Goal: Go to known website: Access a specific website the user already knows

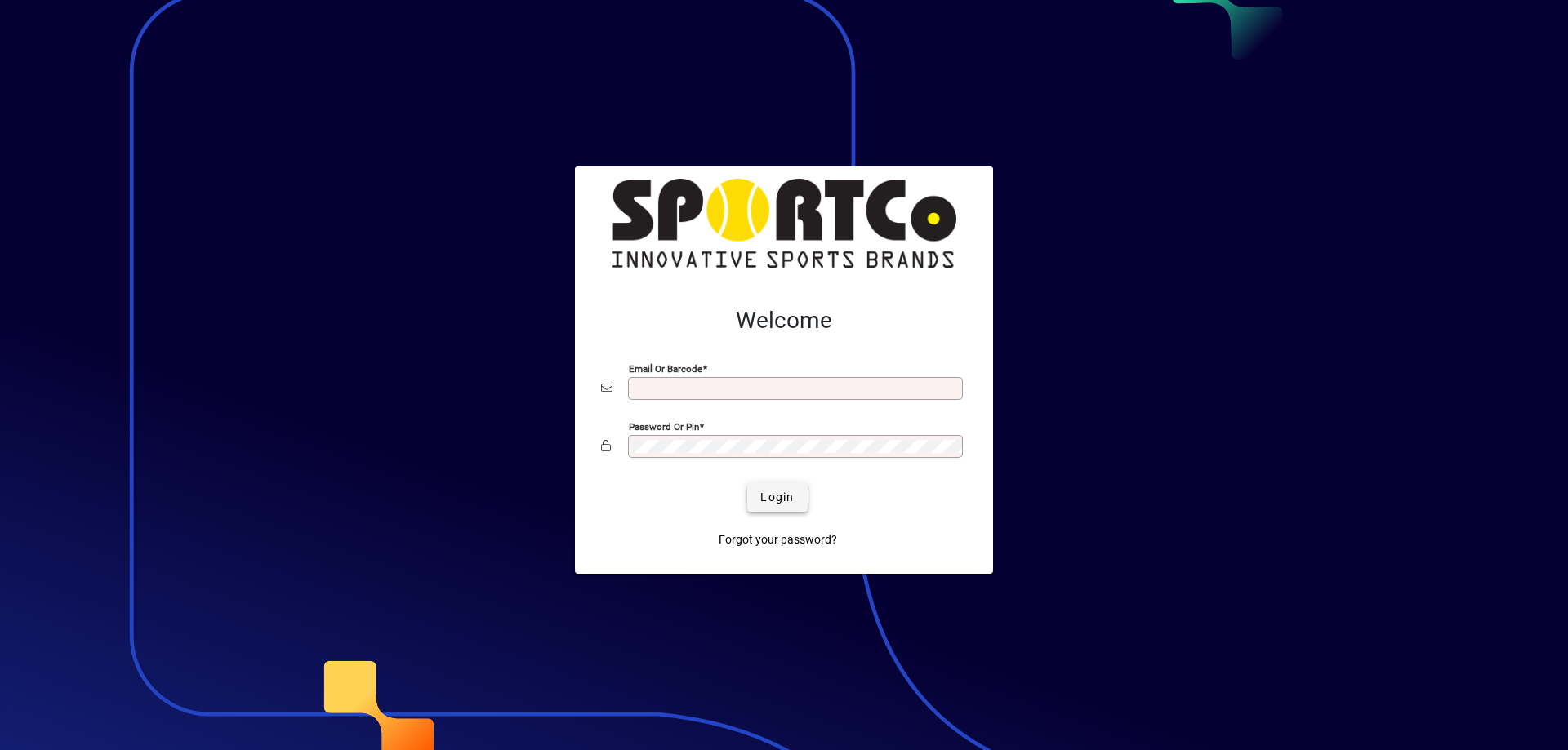
type input "**********"
click at [781, 506] on span "submit" at bounding box center [776, 496] width 60 height 39
